Goal: Task Accomplishment & Management: Understand process/instructions

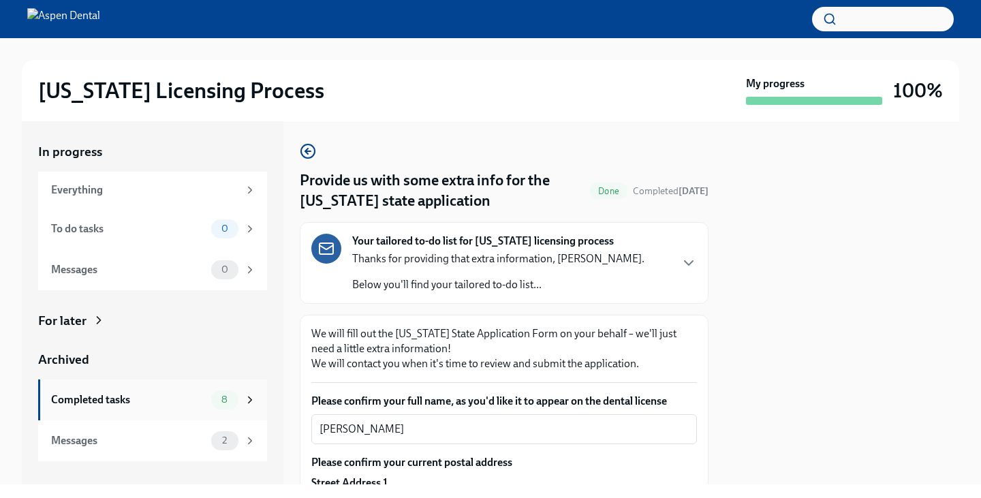
click at [229, 401] on span "8" at bounding box center [224, 399] width 22 height 10
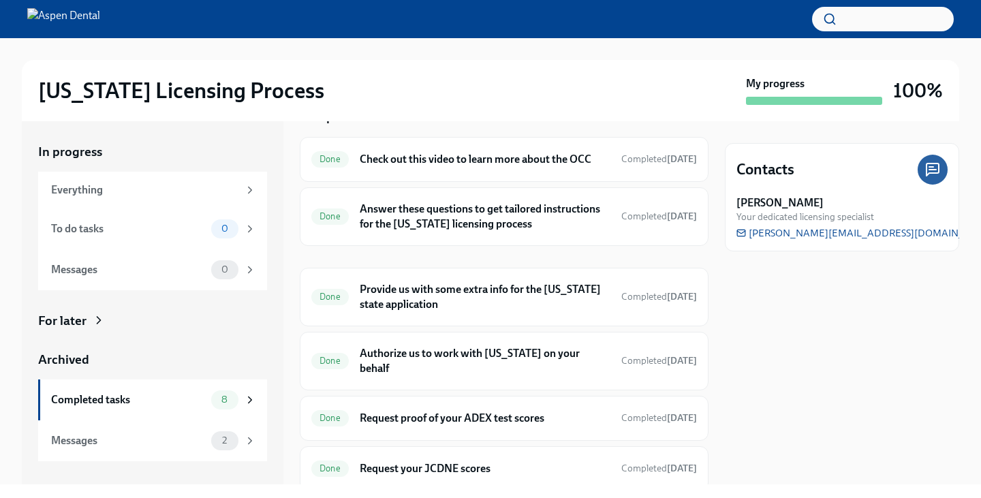
scroll to position [28, 0]
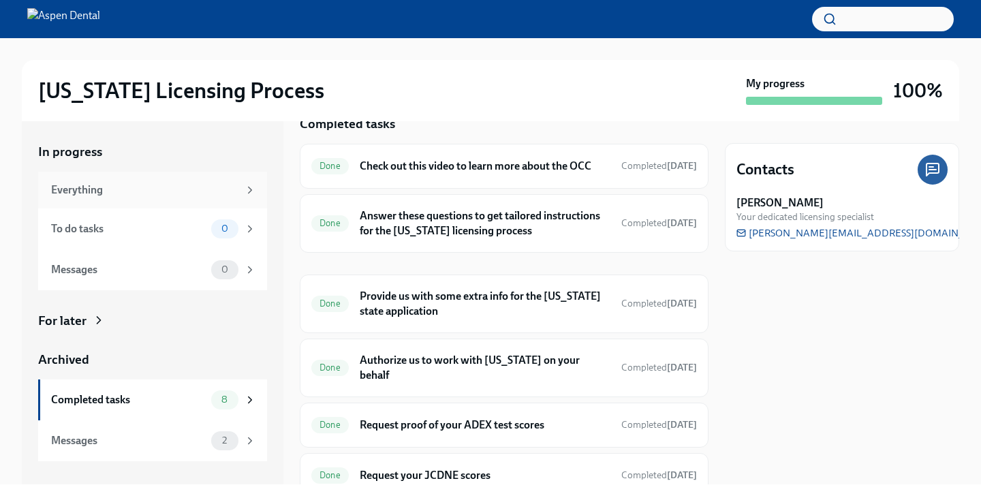
click at [165, 204] on div "Everything" at bounding box center [152, 190] width 229 height 37
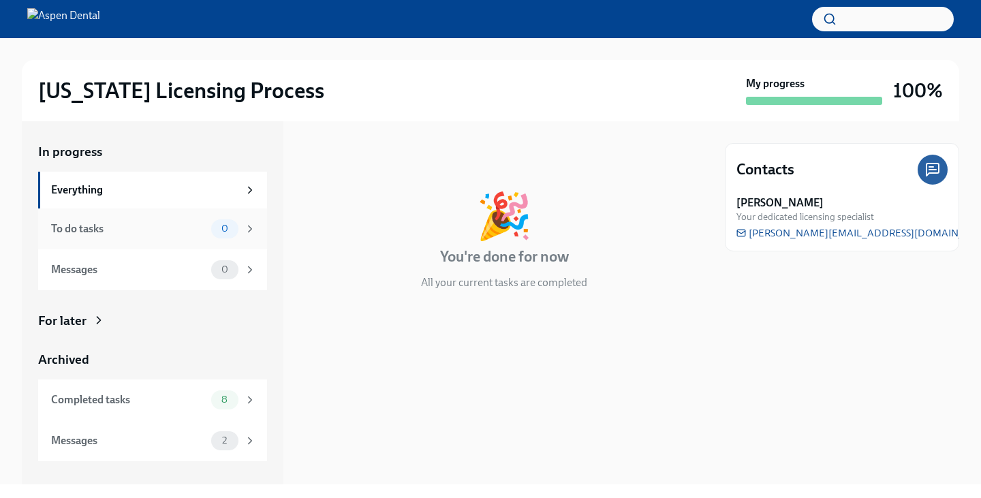
click at [174, 225] on div "To do tasks" at bounding box center [128, 228] width 155 height 15
click at [161, 449] on div "Messages 2" at bounding box center [153, 440] width 205 height 19
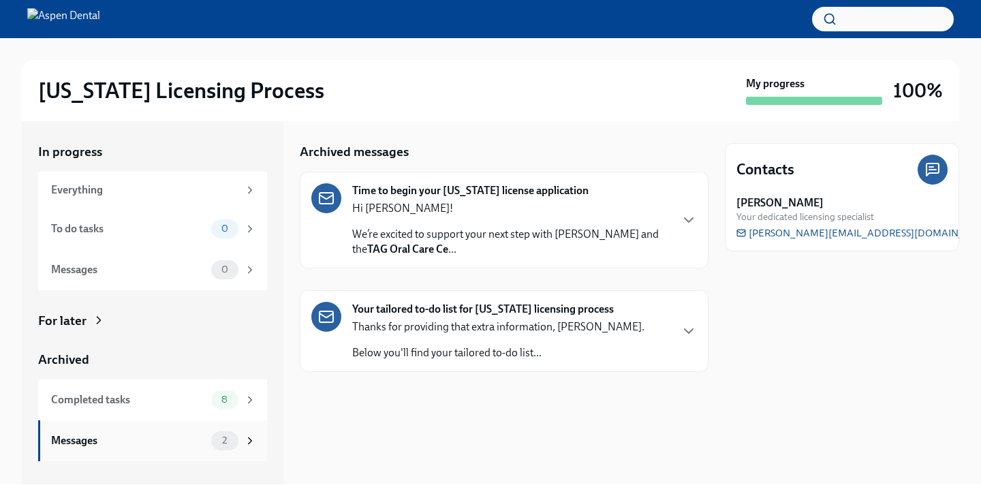
click at [161, 449] on div "Messages 2" at bounding box center [153, 440] width 205 height 19
click at [178, 202] on div "Everything" at bounding box center [152, 190] width 229 height 37
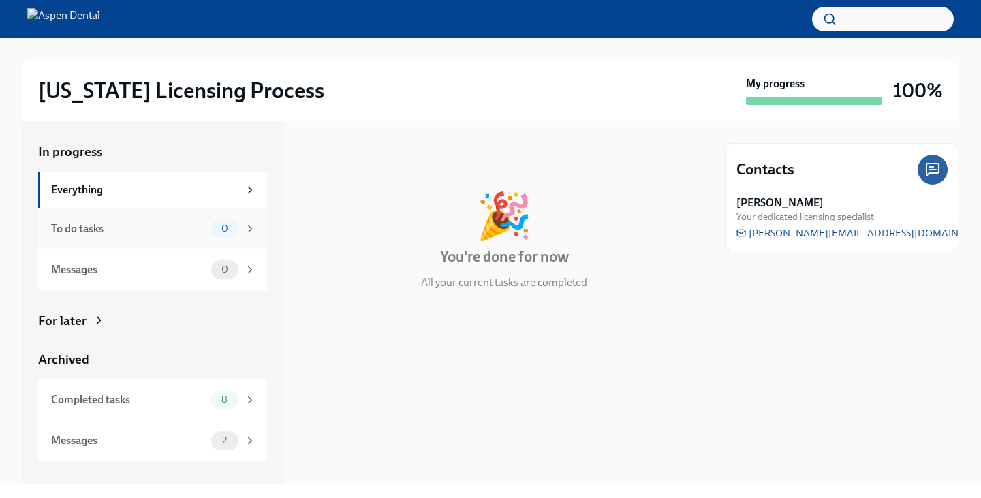
click at [150, 233] on div "To do tasks" at bounding box center [128, 228] width 155 height 15
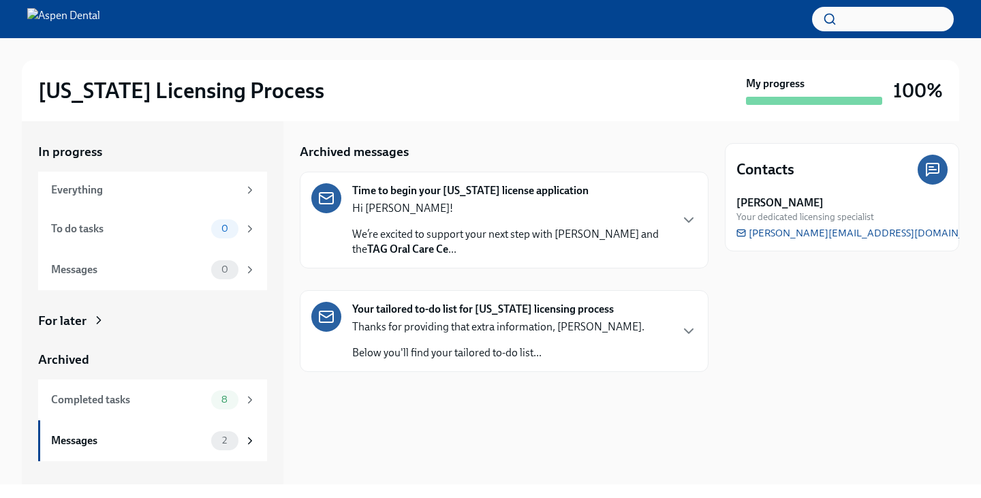
click at [435, 304] on strong "Your tailored to-do list for [US_STATE] licensing process" at bounding box center [482, 309] width 261 height 15
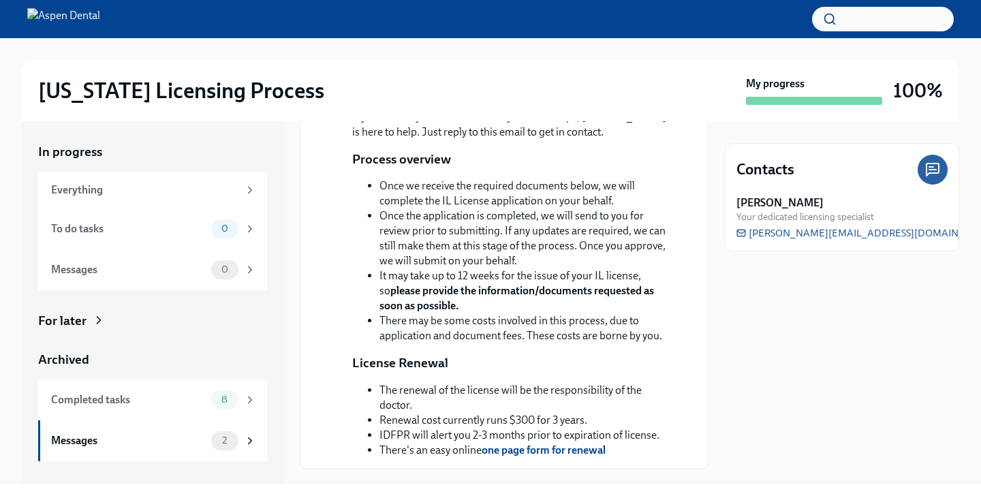
scroll to position [334, 0]
click at [69, 23] on img at bounding box center [63, 19] width 73 height 22
click at [20, 6] on div at bounding box center [490, 19] width 981 height 38
